Goal: Task Accomplishment & Management: Use online tool/utility

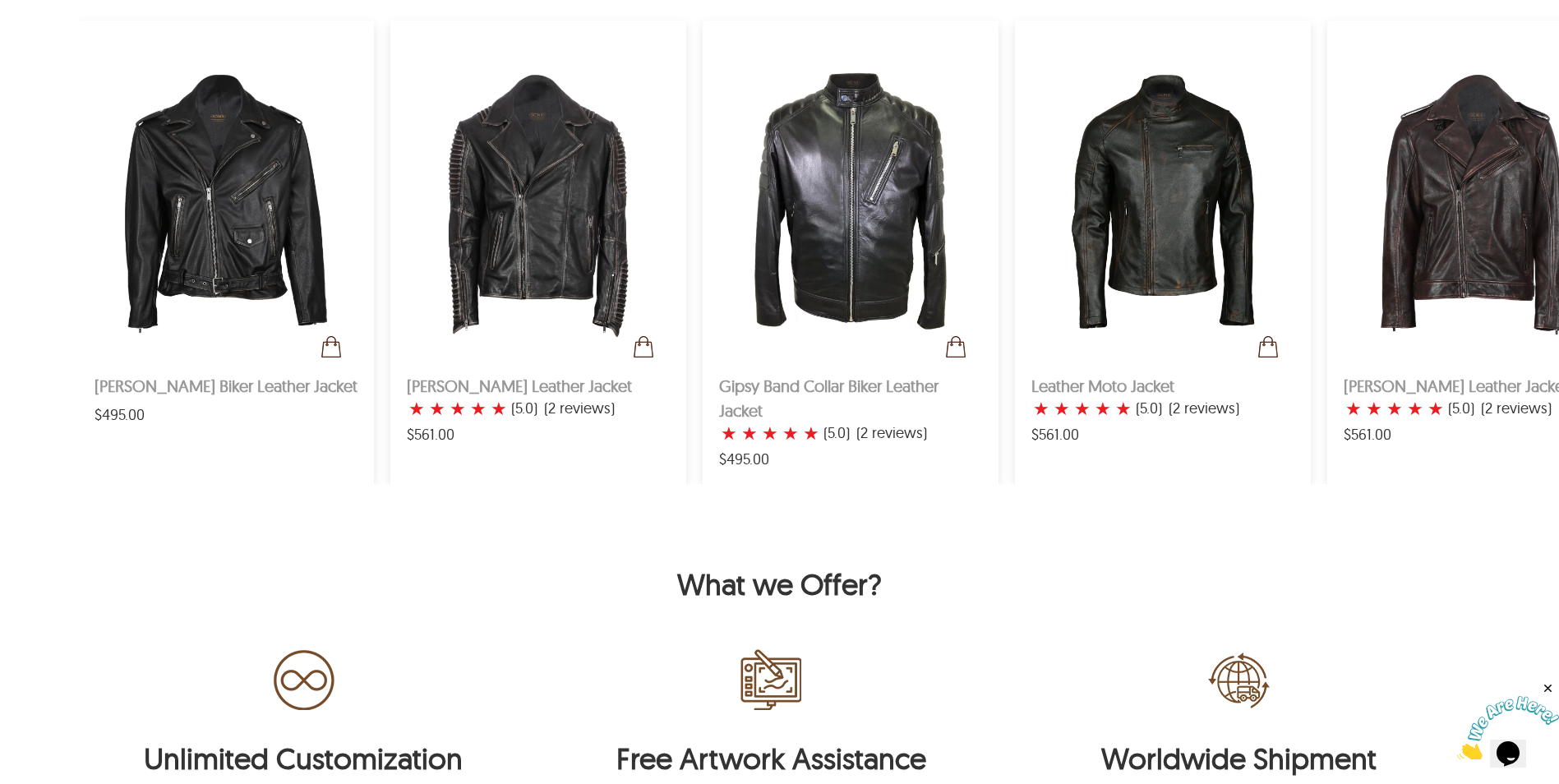
scroll to position [904, 0]
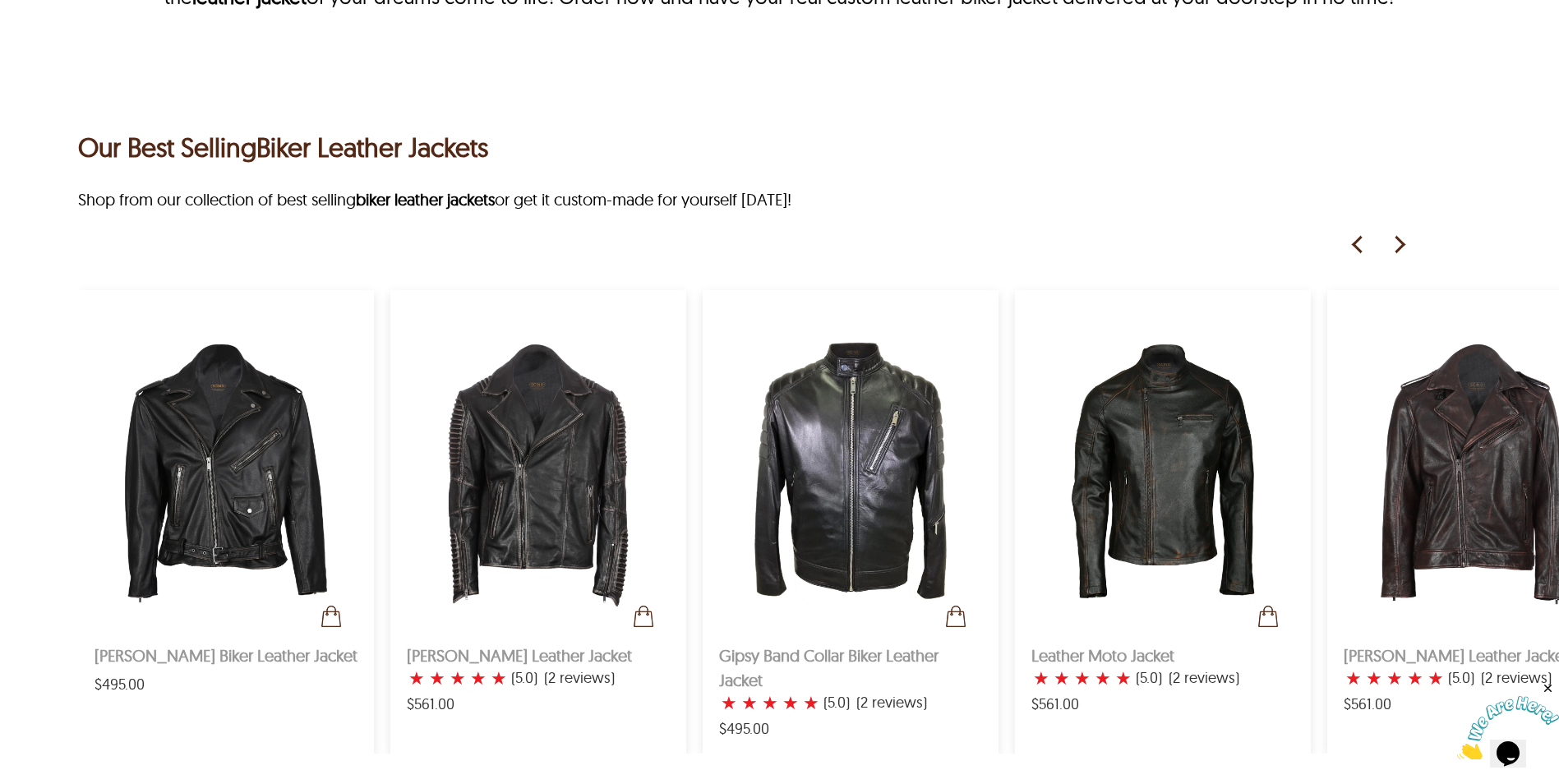
click at [1405, 246] on img at bounding box center [1399, 244] width 24 height 24
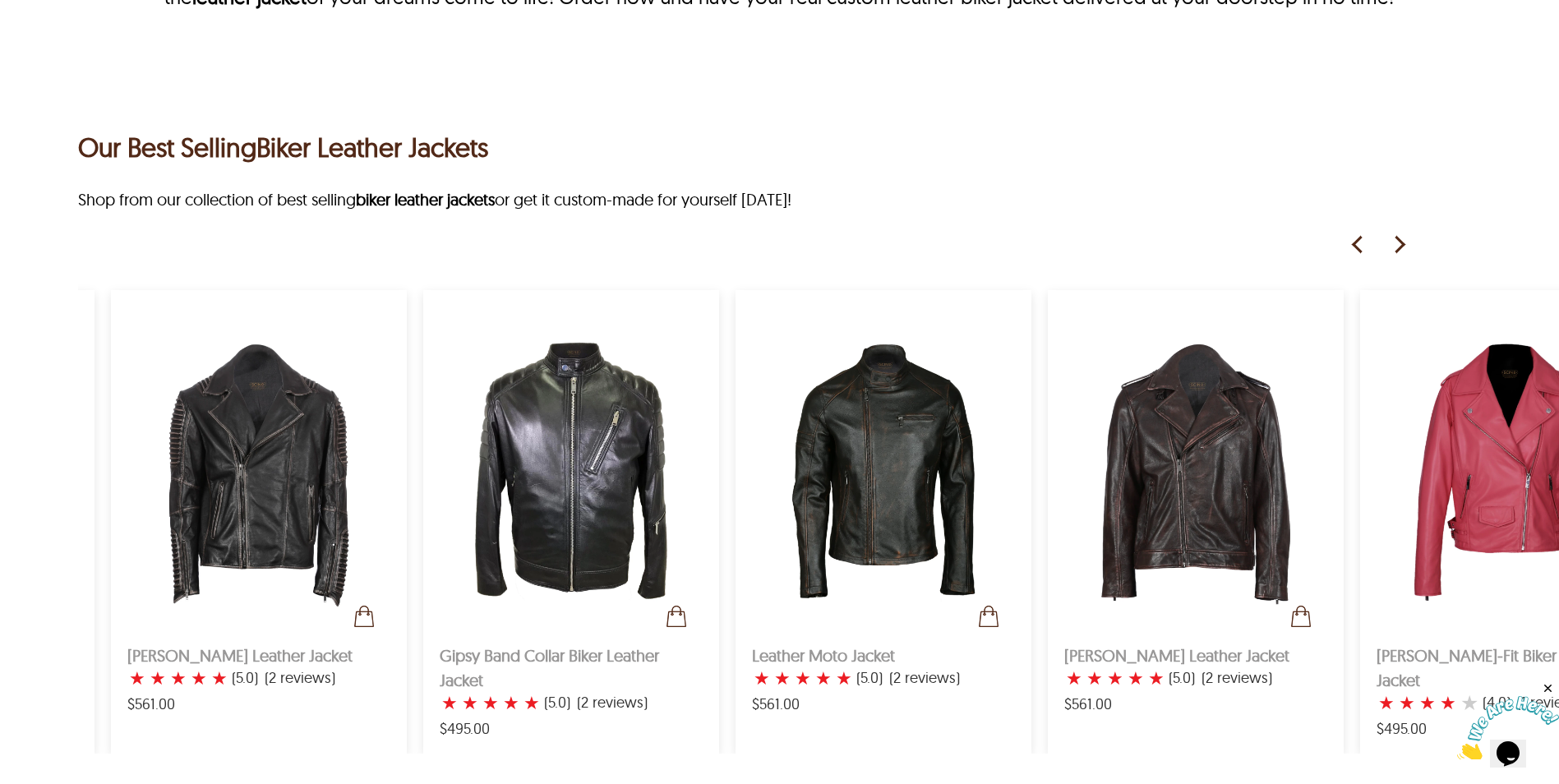
click at [1405, 246] on img at bounding box center [1399, 244] width 24 height 24
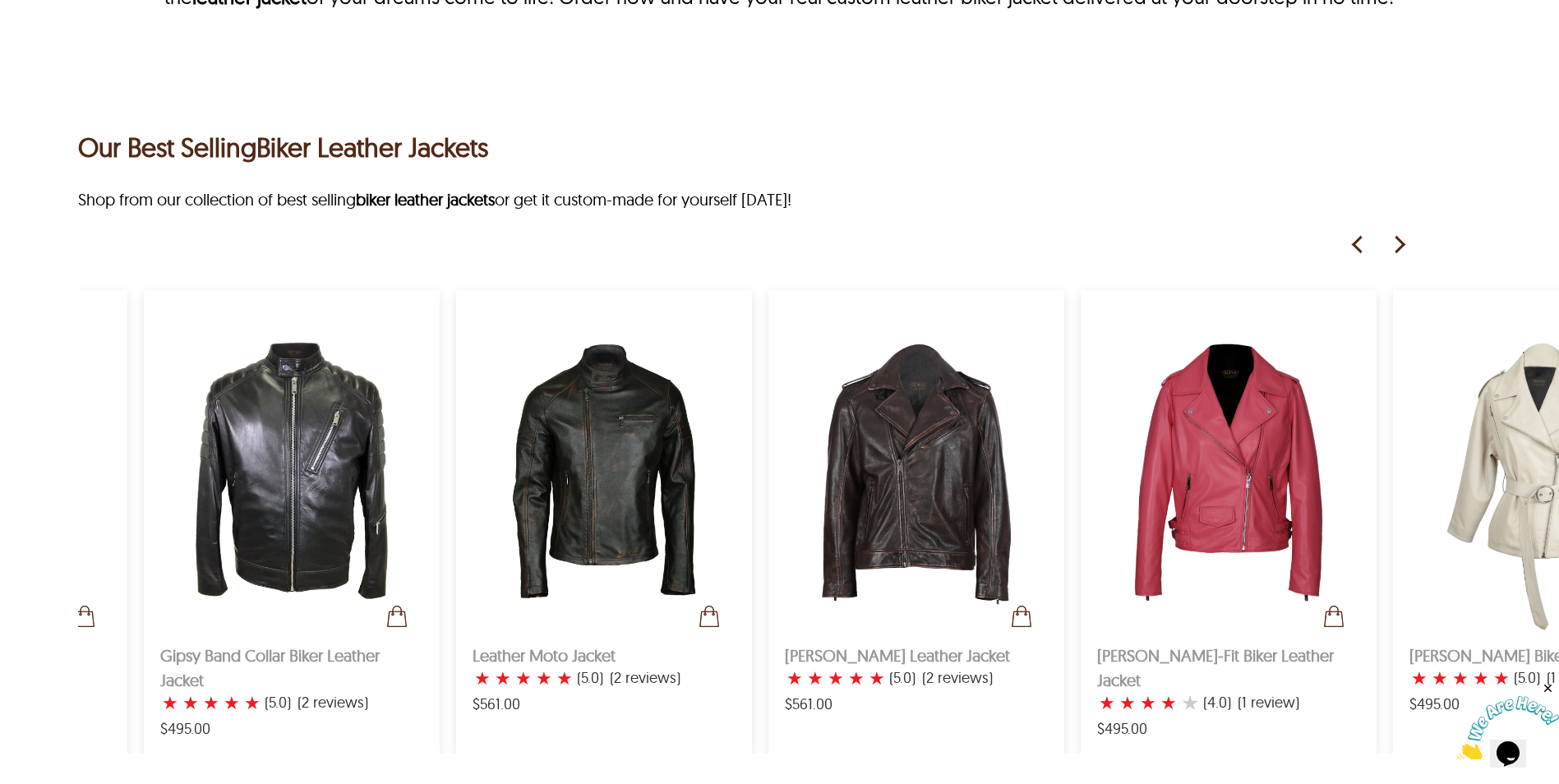
click at [1405, 246] on img at bounding box center [1399, 244] width 24 height 24
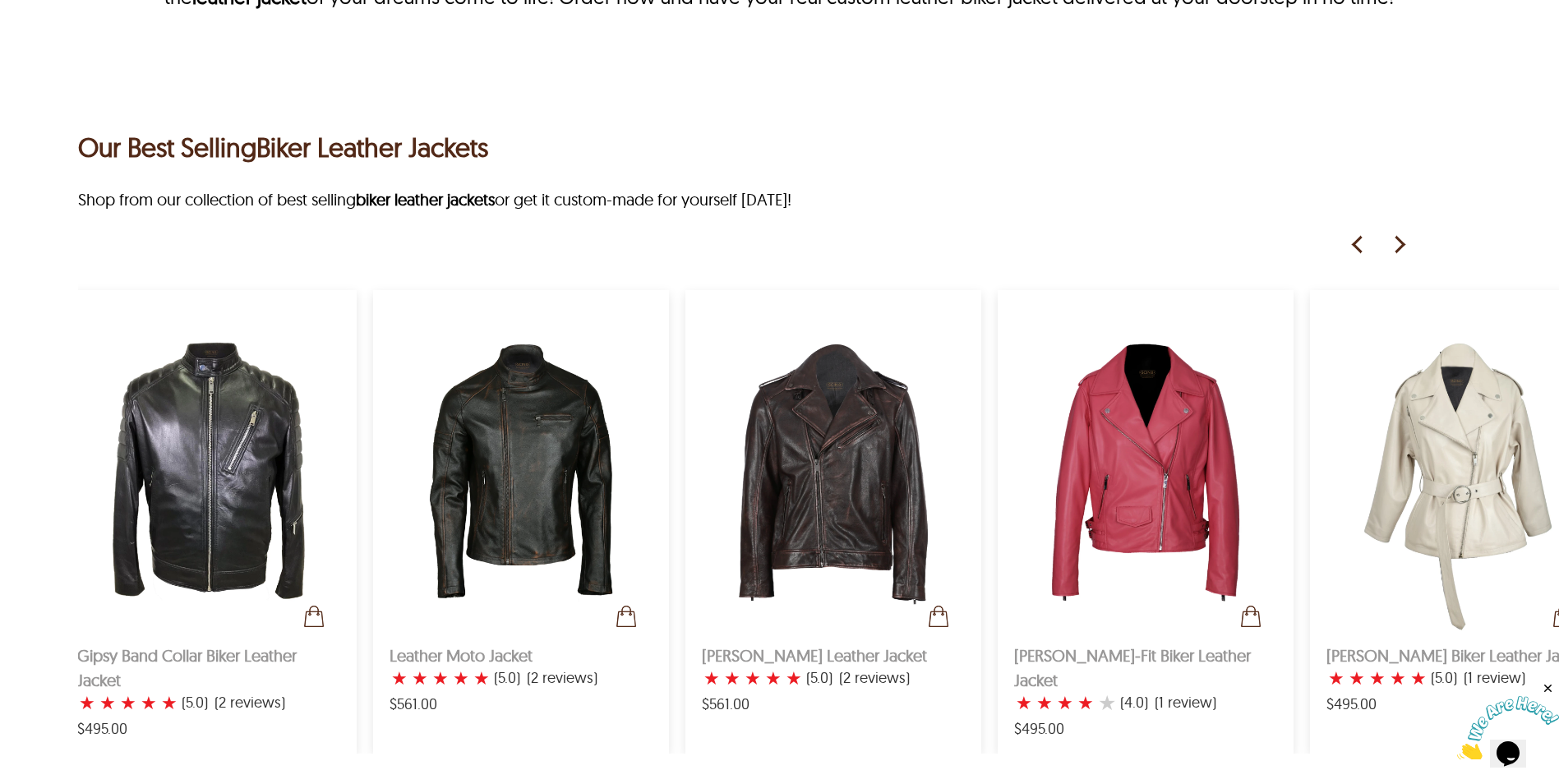
click at [1405, 246] on img at bounding box center [1399, 244] width 24 height 24
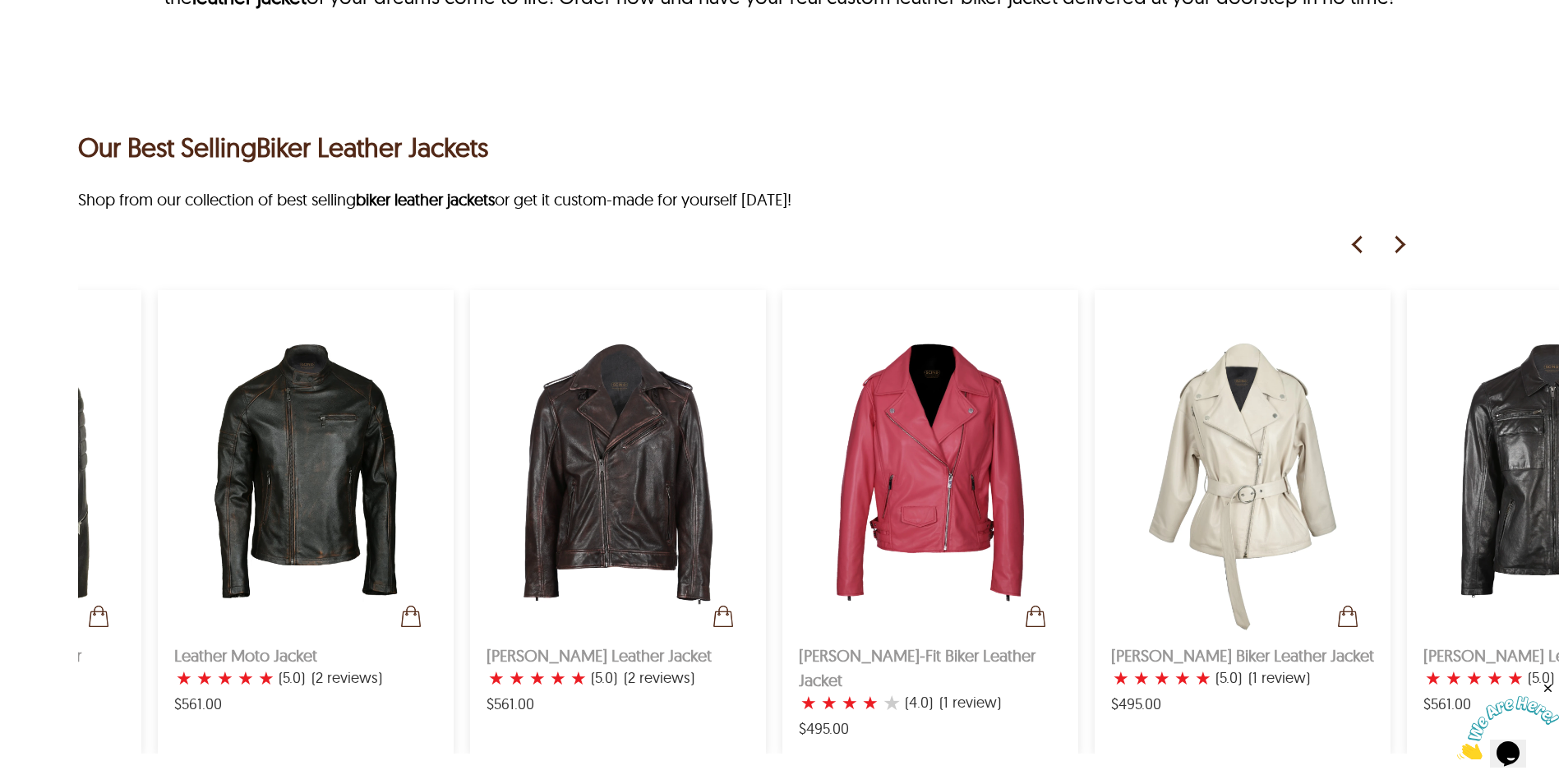
click at [1405, 246] on img at bounding box center [1399, 244] width 24 height 24
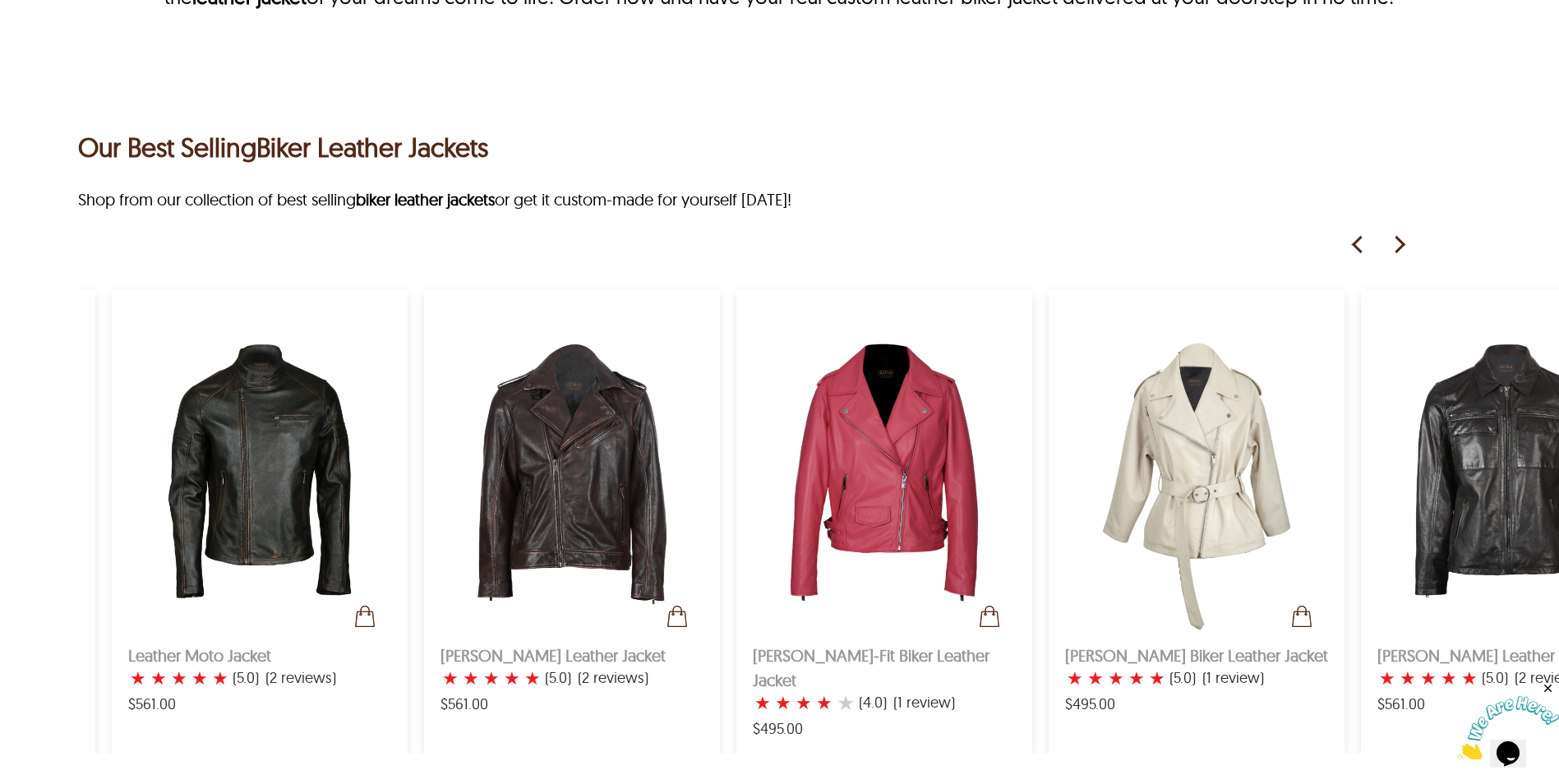
click at [1405, 246] on img at bounding box center [1399, 244] width 24 height 24
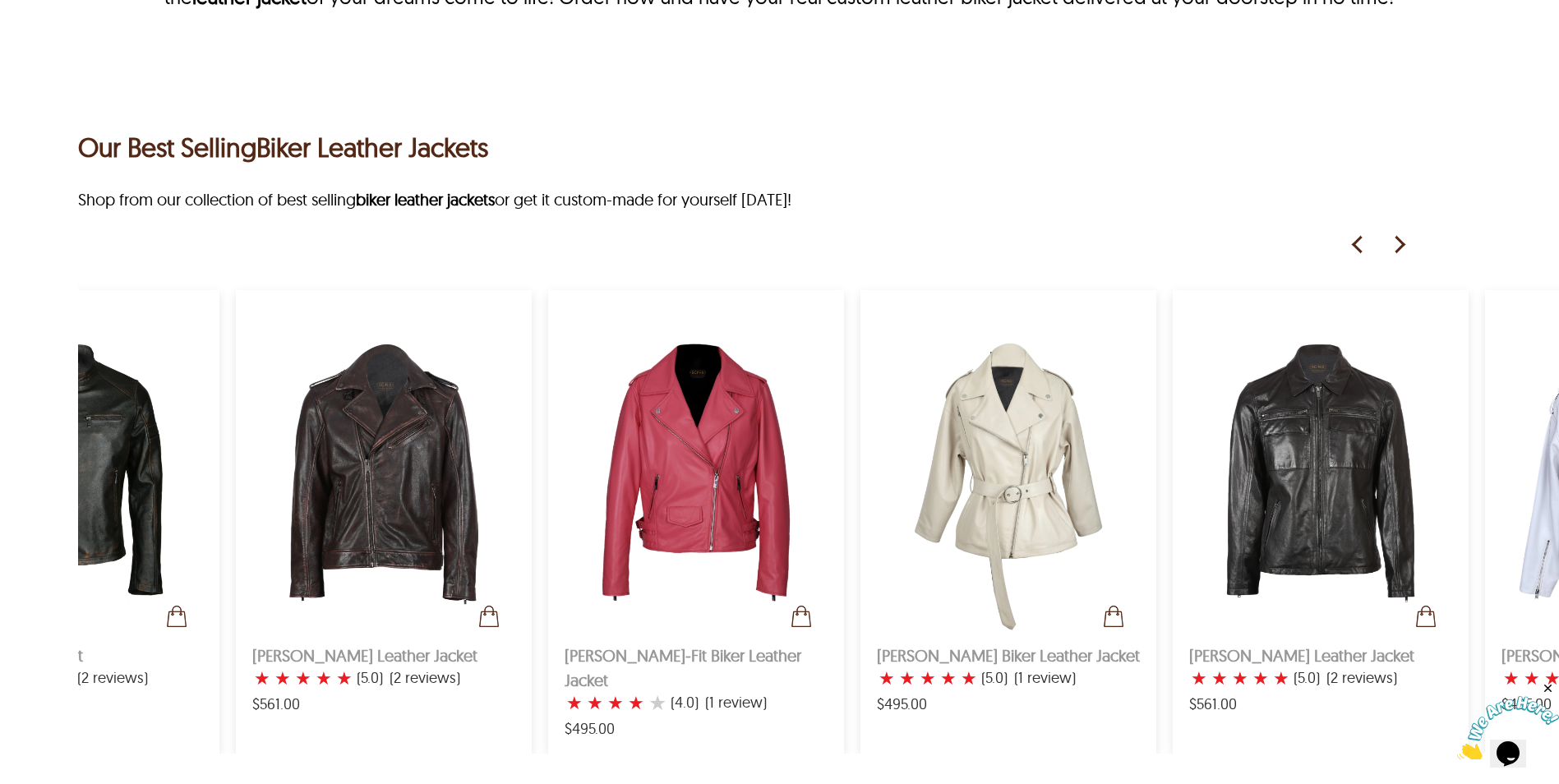
click at [1405, 246] on img at bounding box center [1399, 244] width 24 height 24
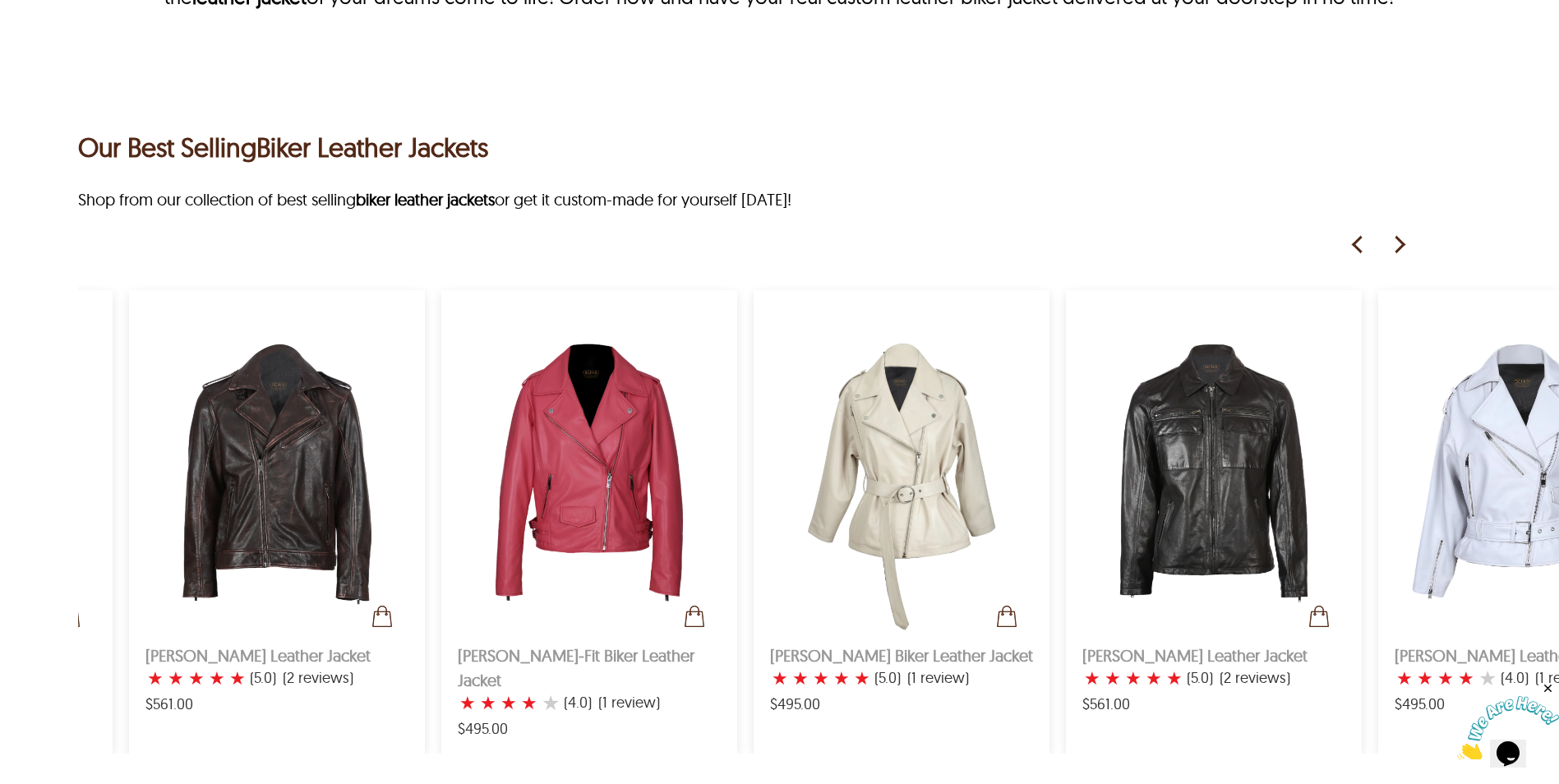
click at [1405, 246] on img at bounding box center [1399, 244] width 24 height 24
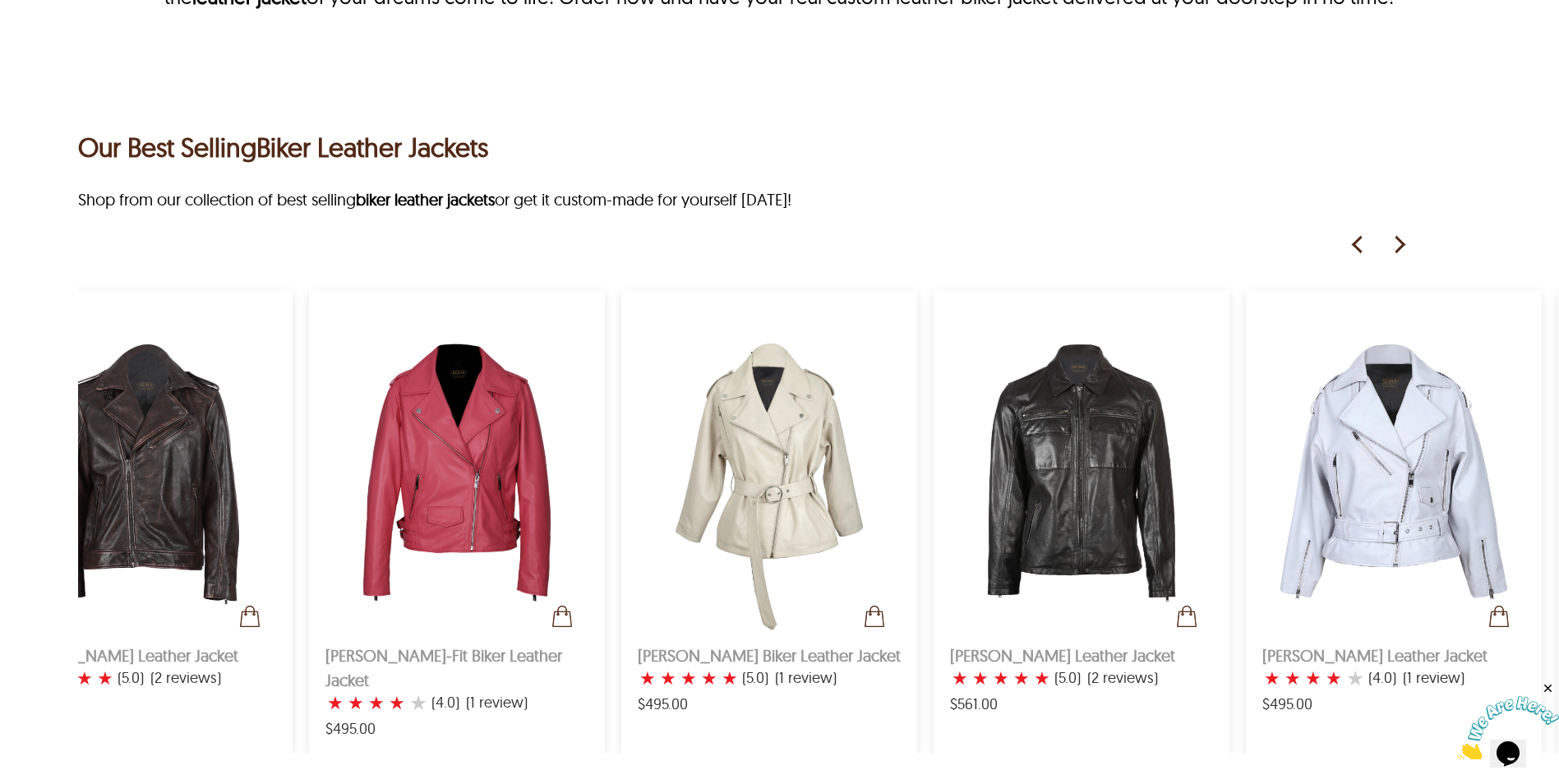
click at [1405, 246] on img at bounding box center [1399, 244] width 24 height 24
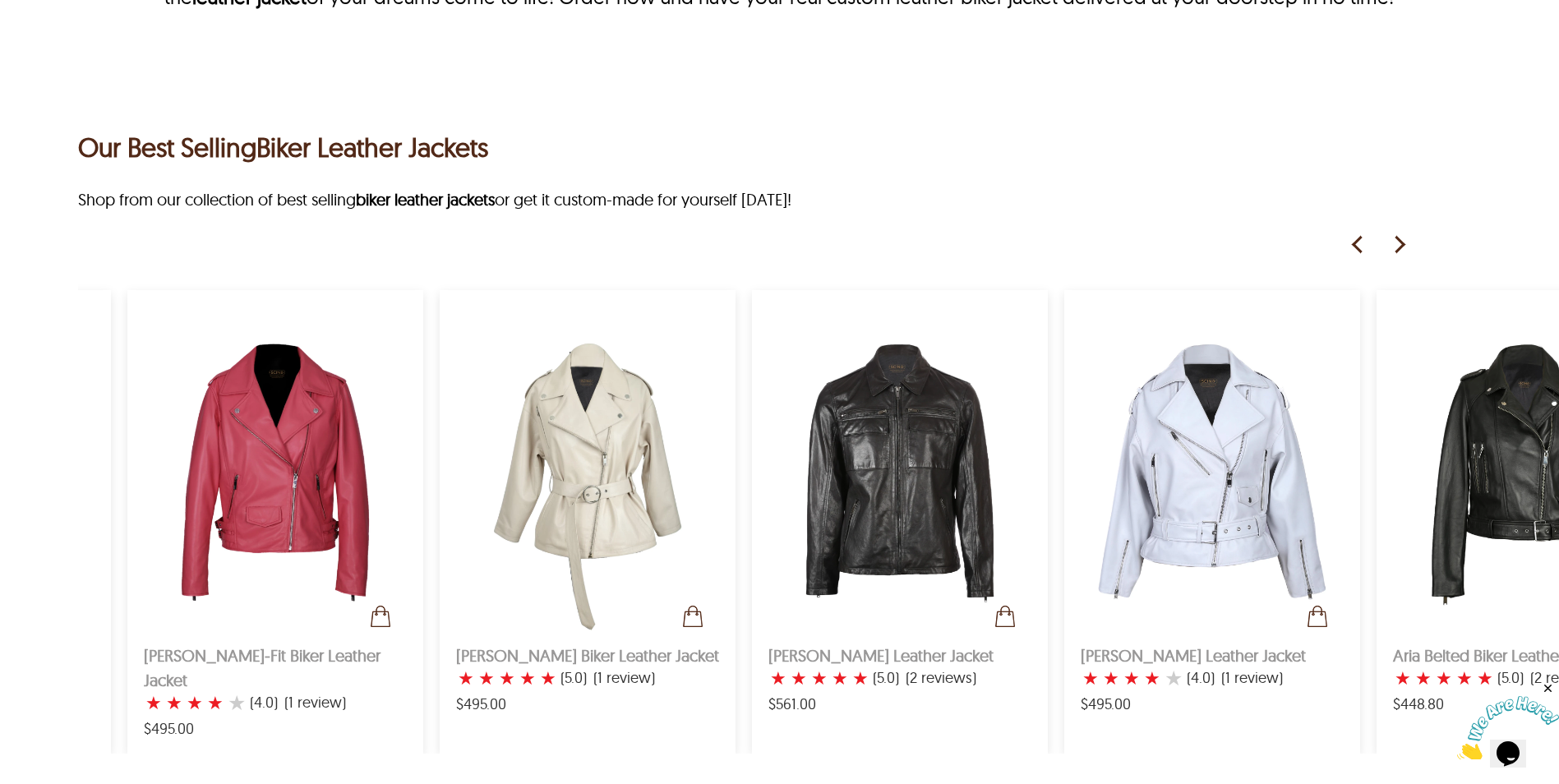
click at [1405, 246] on img at bounding box center [1399, 244] width 24 height 24
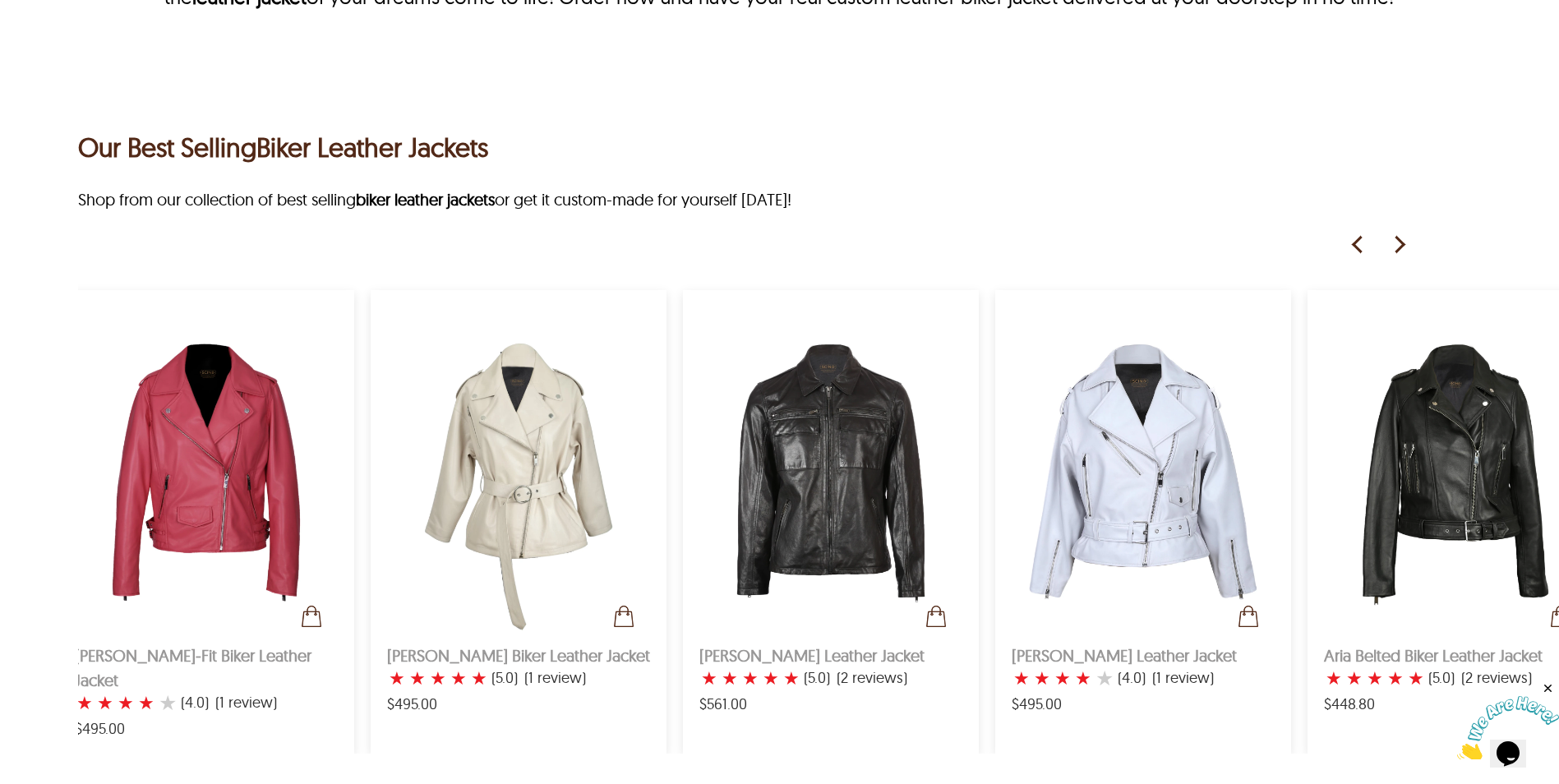
scroll to position [0, 1626]
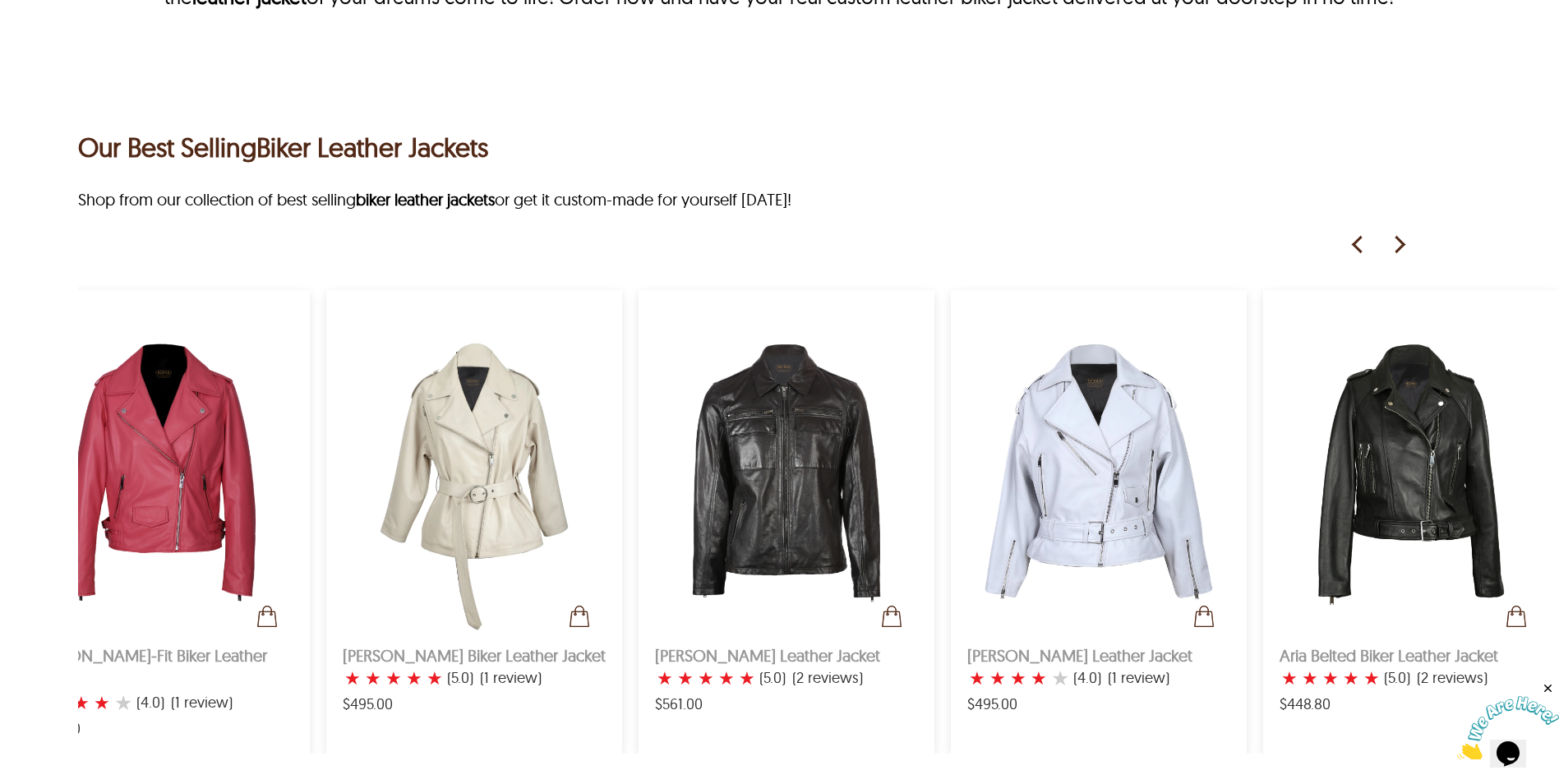
click at [1405, 246] on img at bounding box center [1399, 244] width 24 height 24
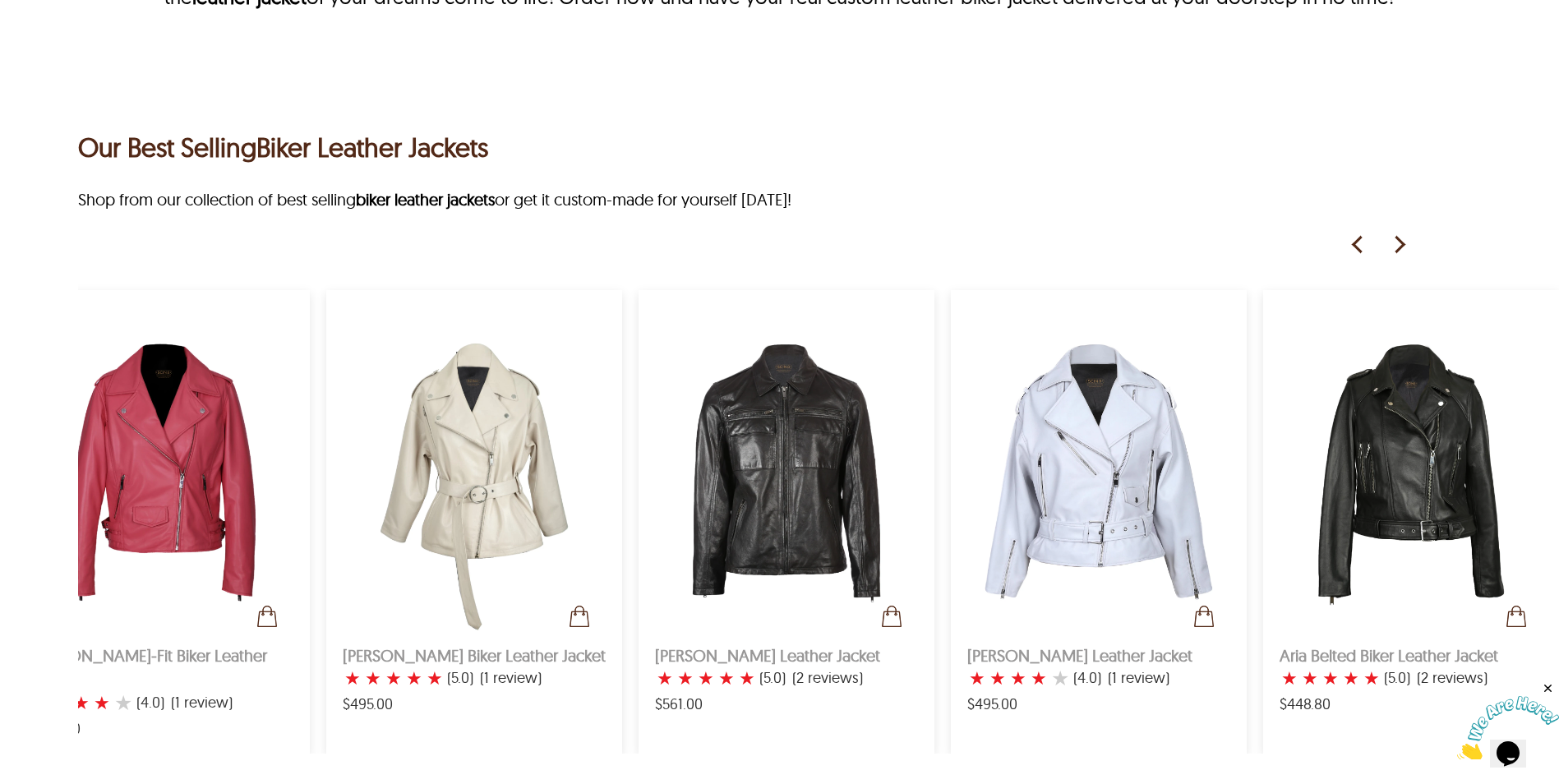
click at [1349, 251] on img at bounding box center [1358, 244] width 24 height 24
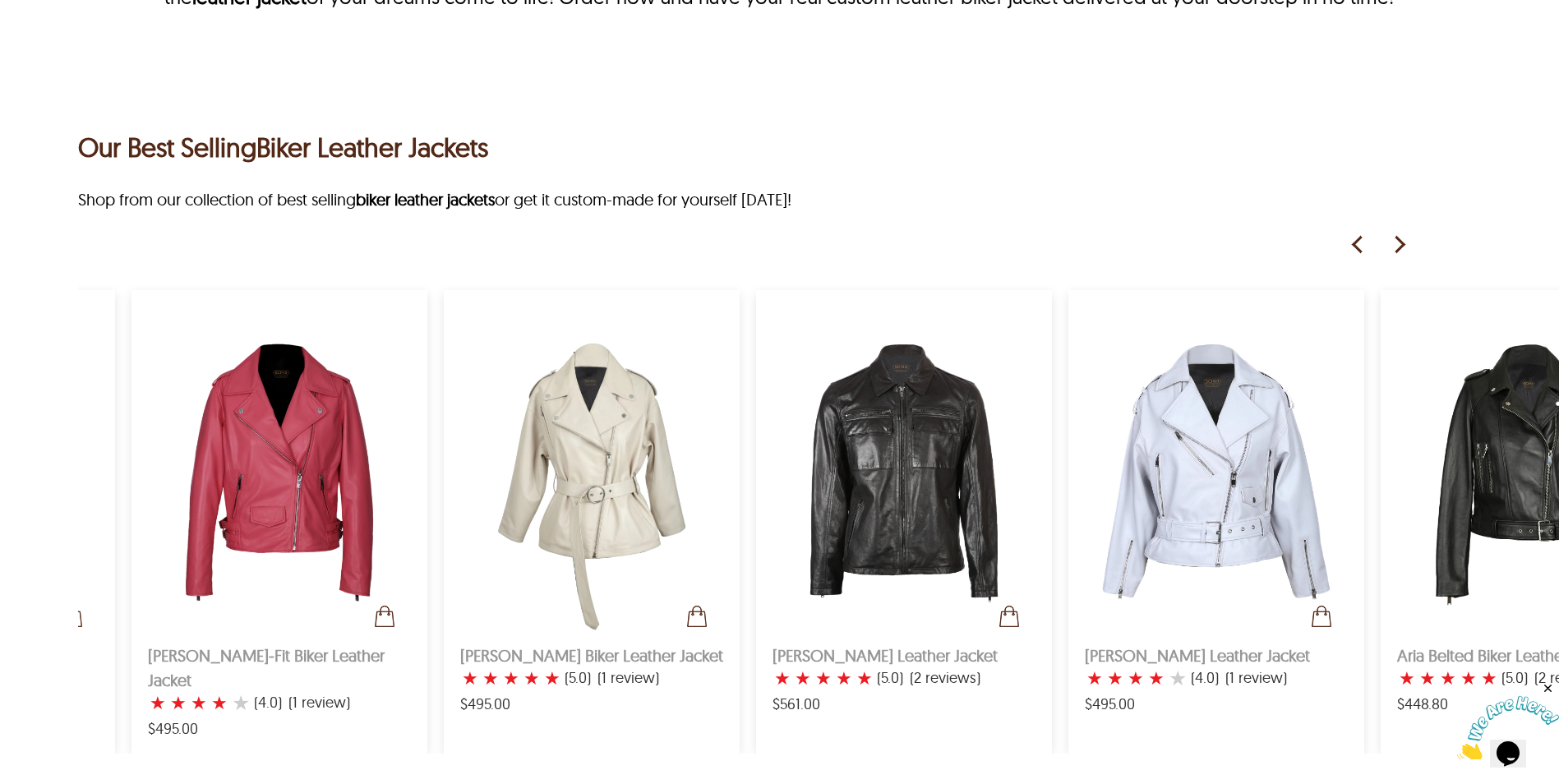
click at [1349, 251] on img at bounding box center [1358, 244] width 24 height 24
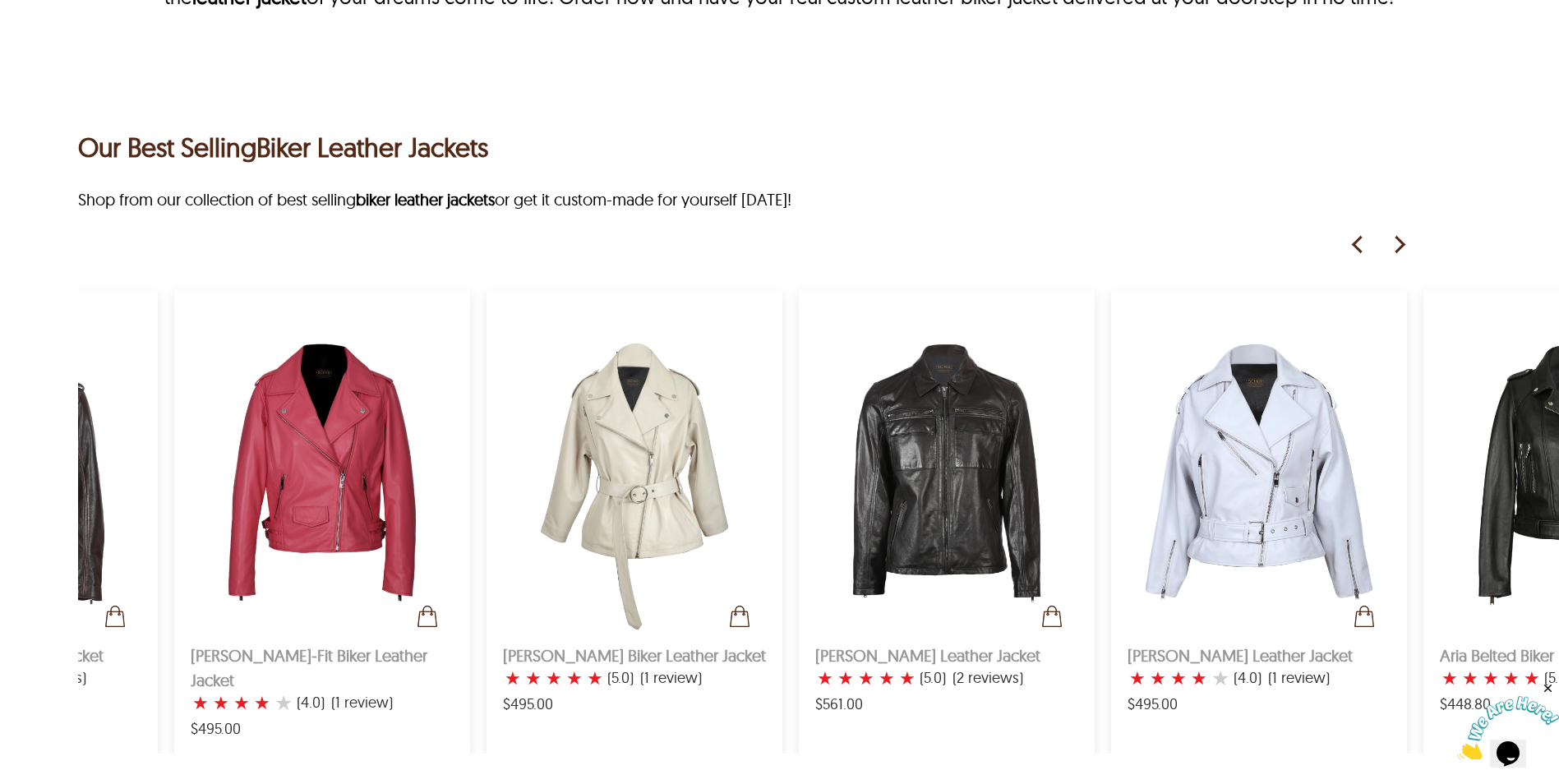
click at [1349, 251] on img at bounding box center [1358, 244] width 24 height 24
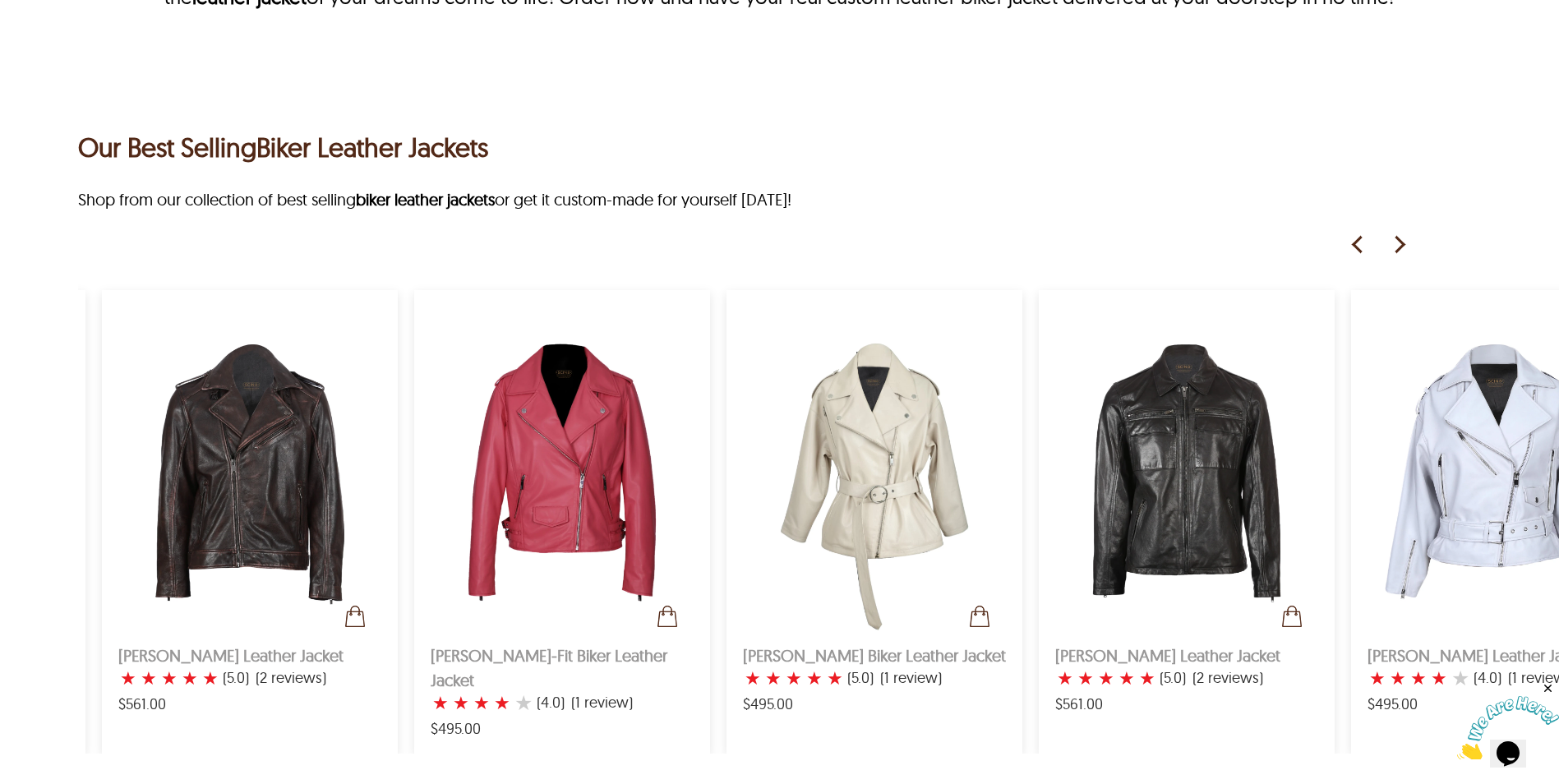
click at [1349, 251] on img at bounding box center [1358, 244] width 24 height 24
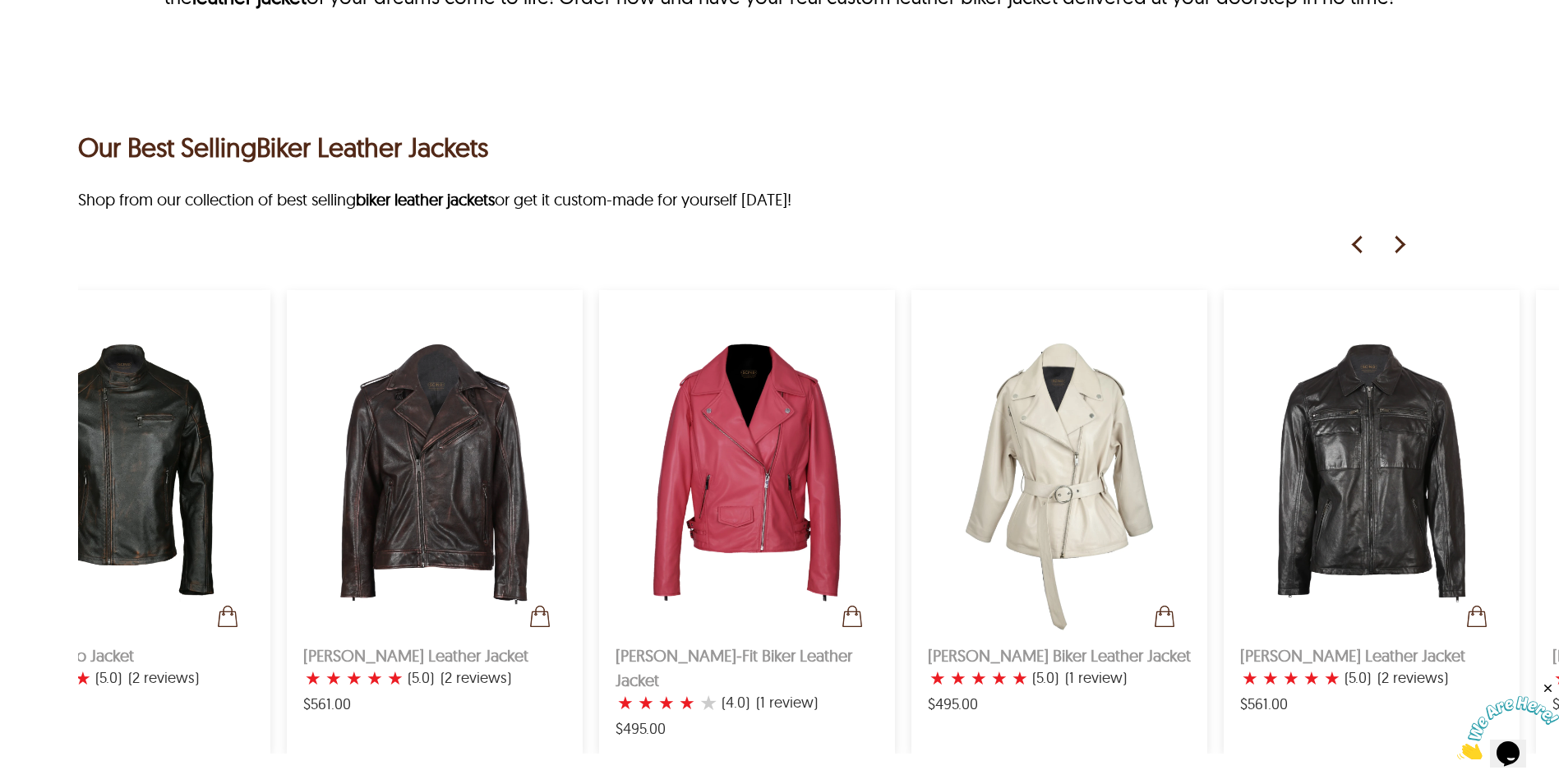
click at [1349, 251] on img at bounding box center [1358, 244] width 24 height 24
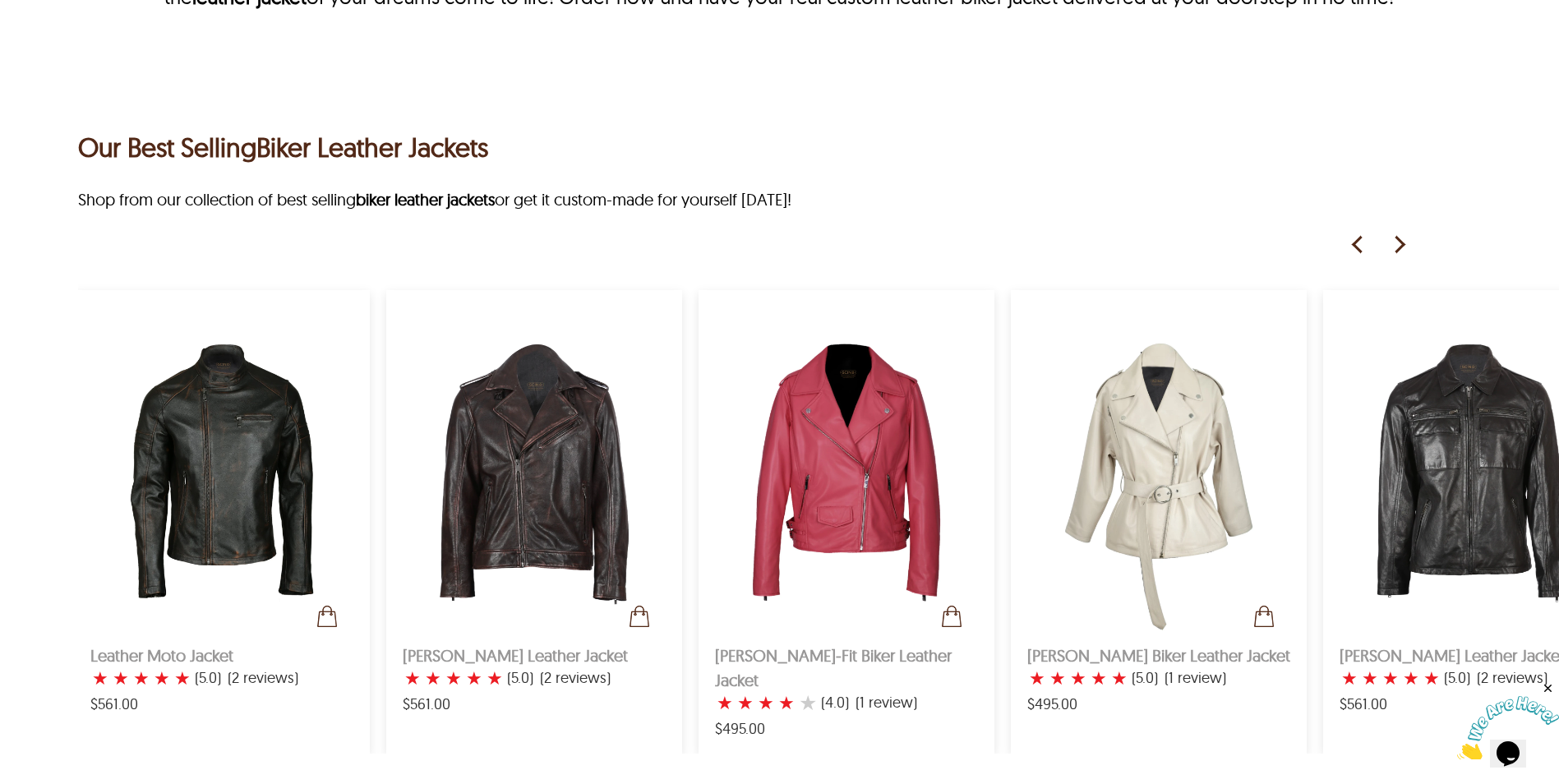
click at [1349, 251] on img at bounding box center [1358, 244] width 24 height 24
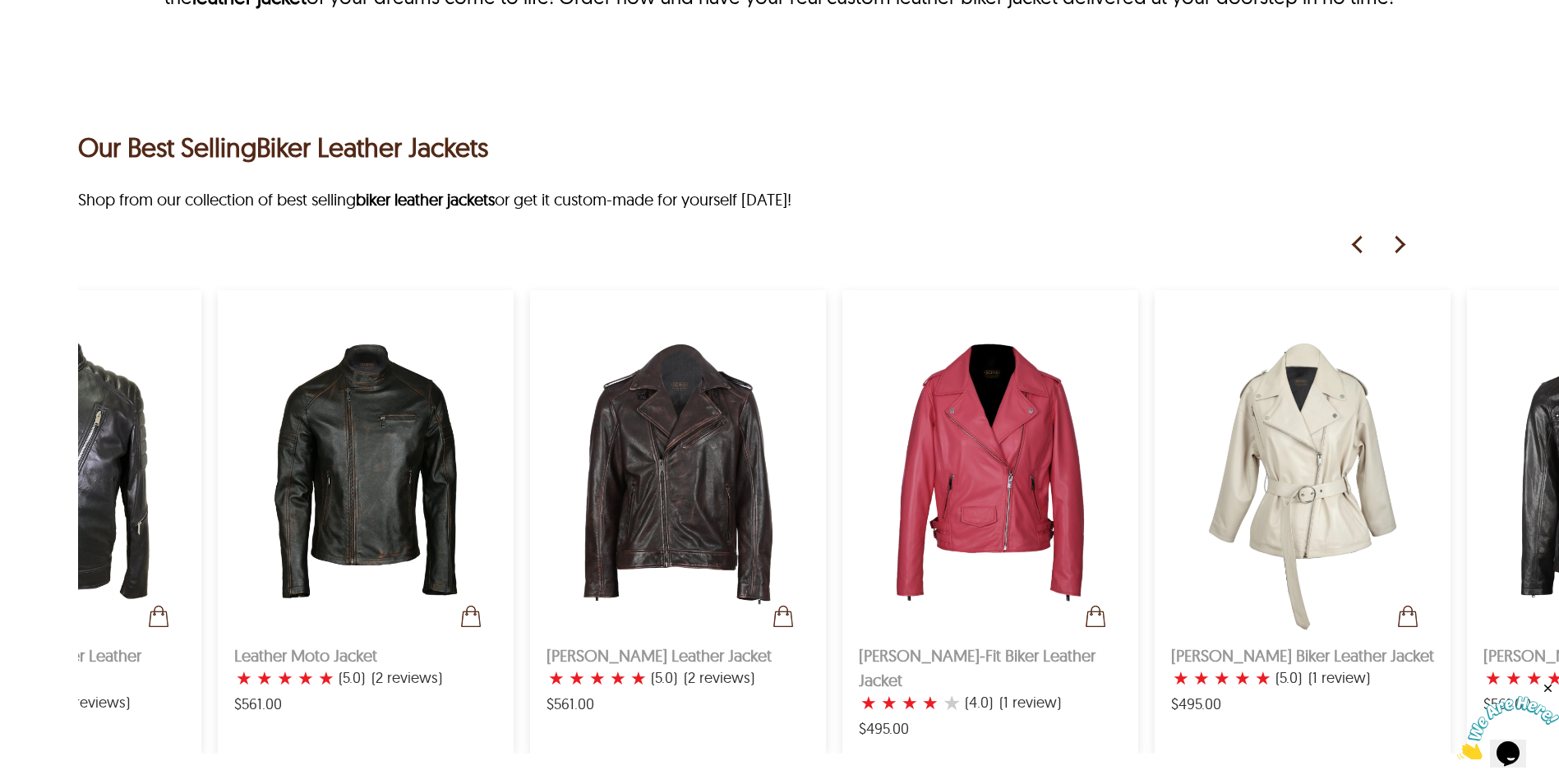
click at [1349, 251] on img at bounding box center [1358, 244] width 24 height 24
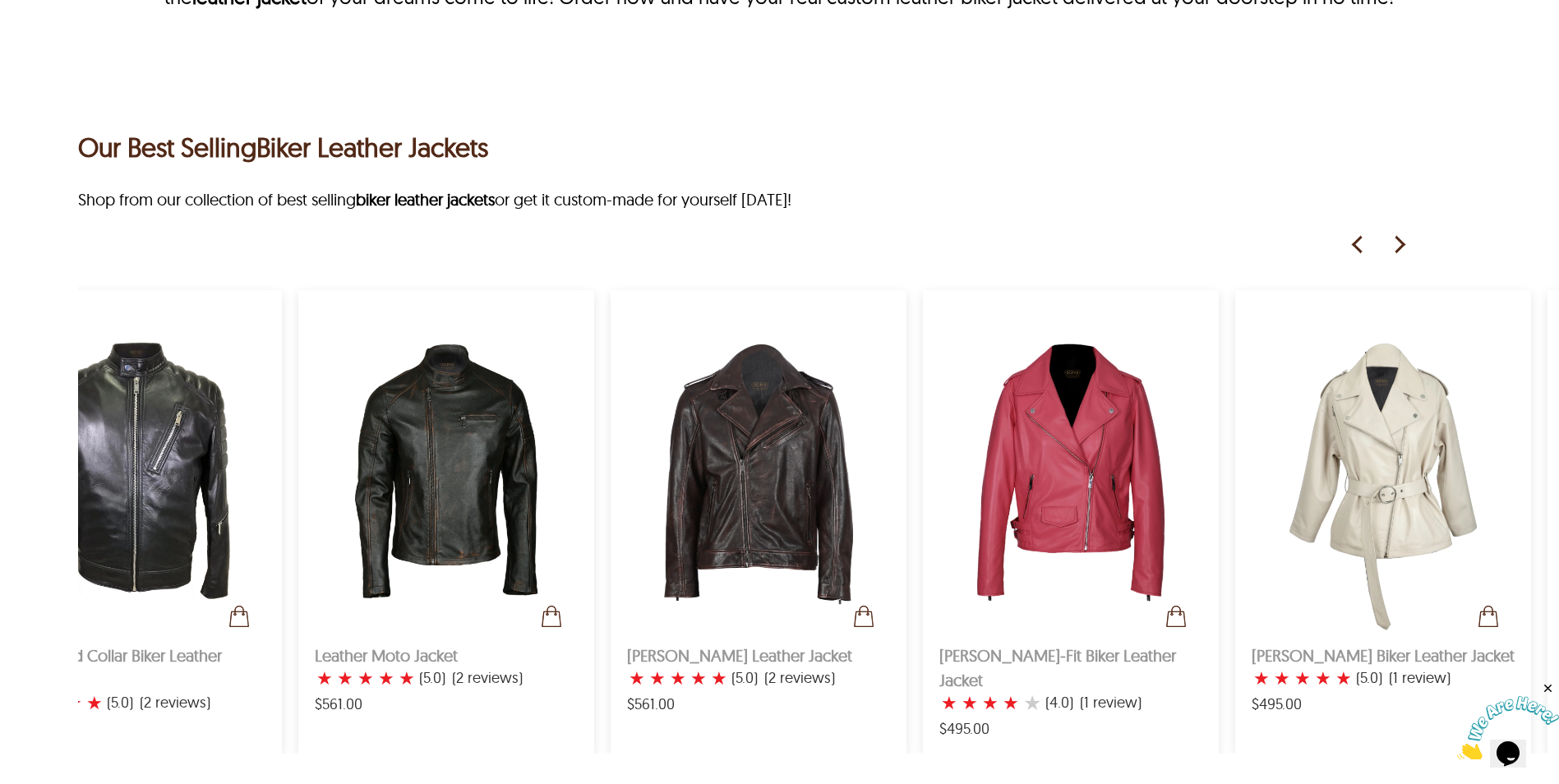
click at [1349, 251] on img at bounding box center [1358, 244] width 24 height 24
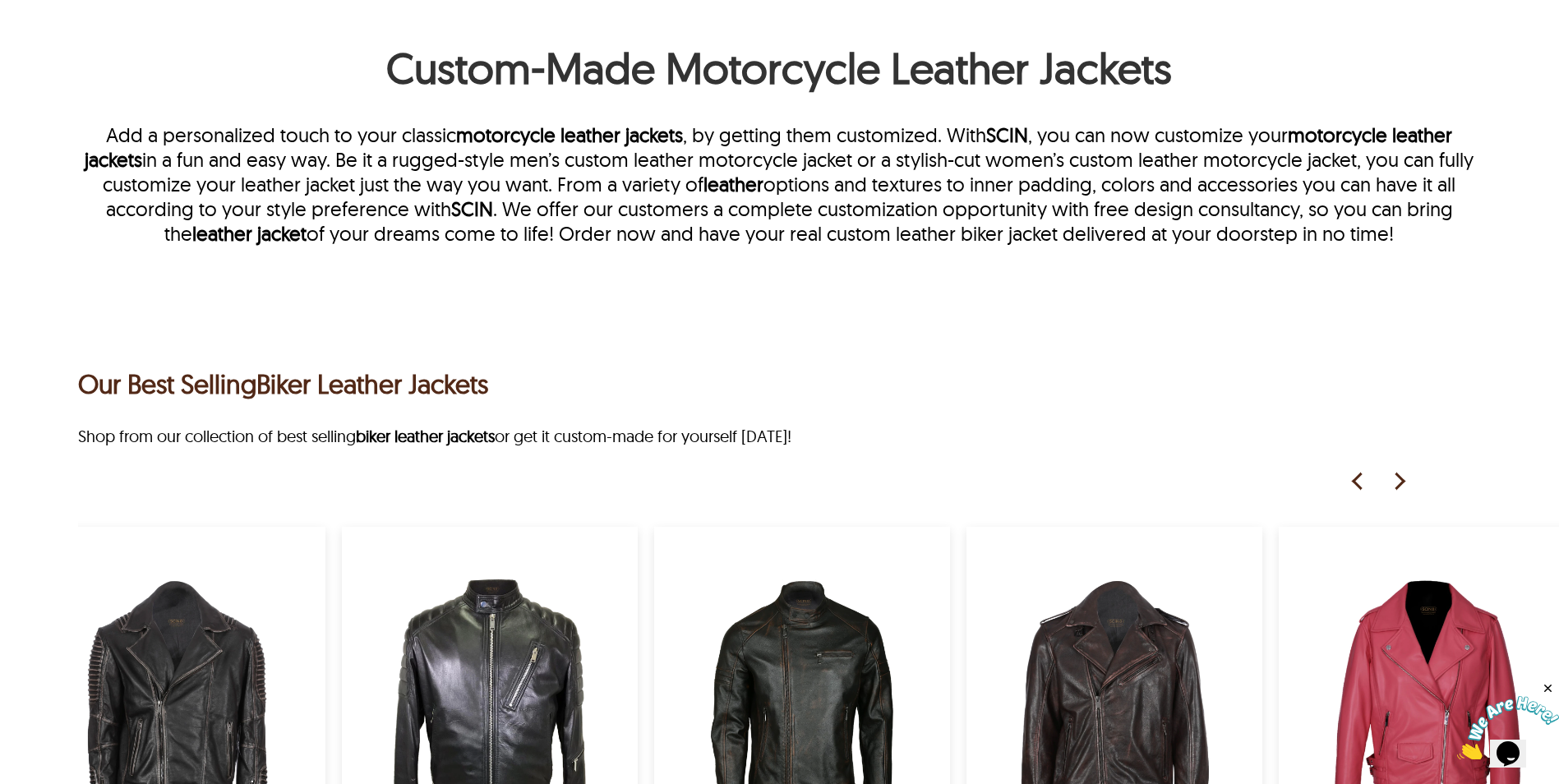
scroll to position [493, 0]
